Goal: Task Accomplishment & Management: Complete application form

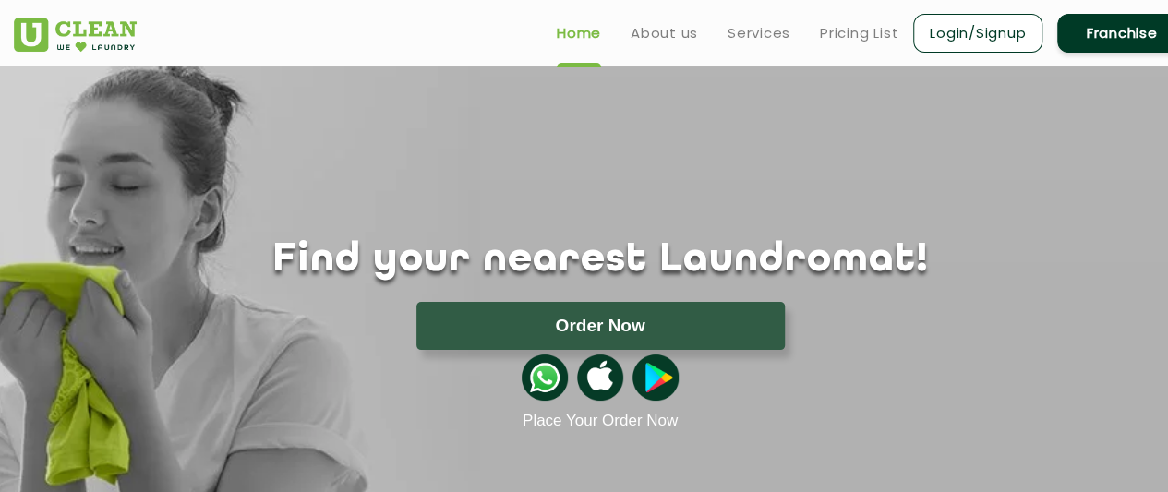
click at [1114, 42] on link "Franchise" at bounding box center [1122, 33] width 129 height 39
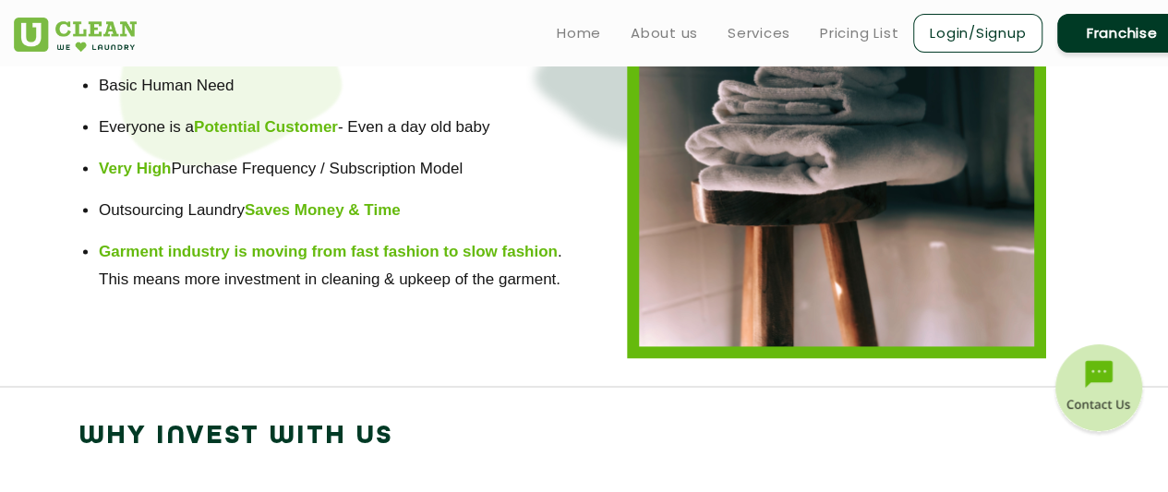
scroll to position [1241, 0]
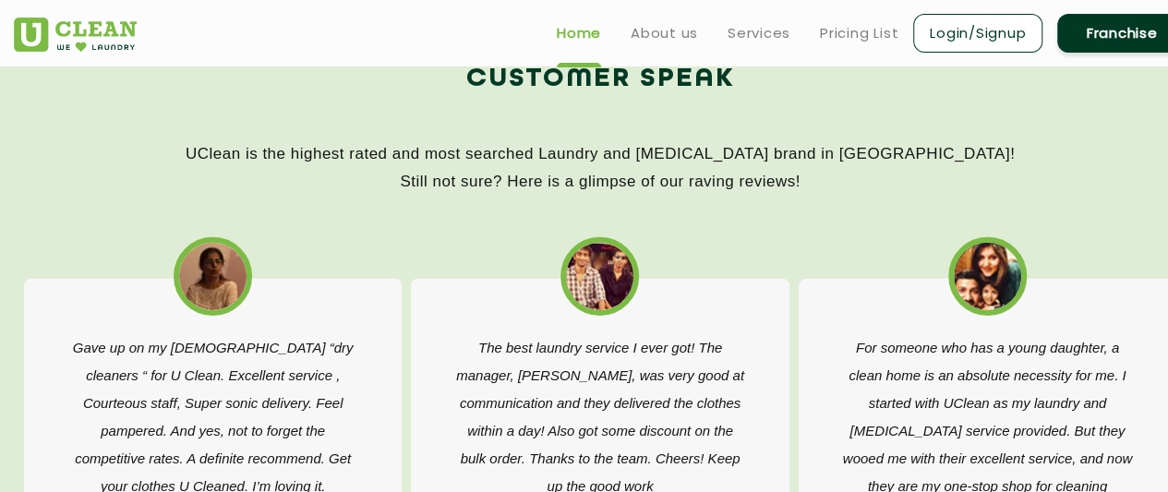
scroll to position [2778, 0]
